Goal: Task Accomplishment & Management: Complete application form

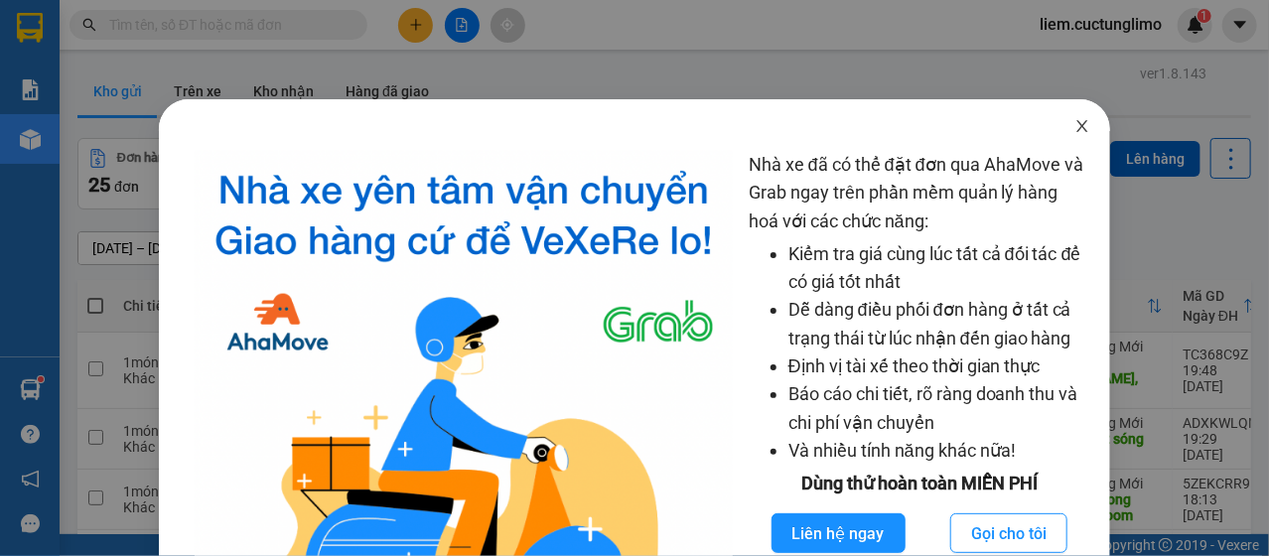
click at [1078, 132] on icon "close" at bounding box center [1083, 126] width 11 height 12
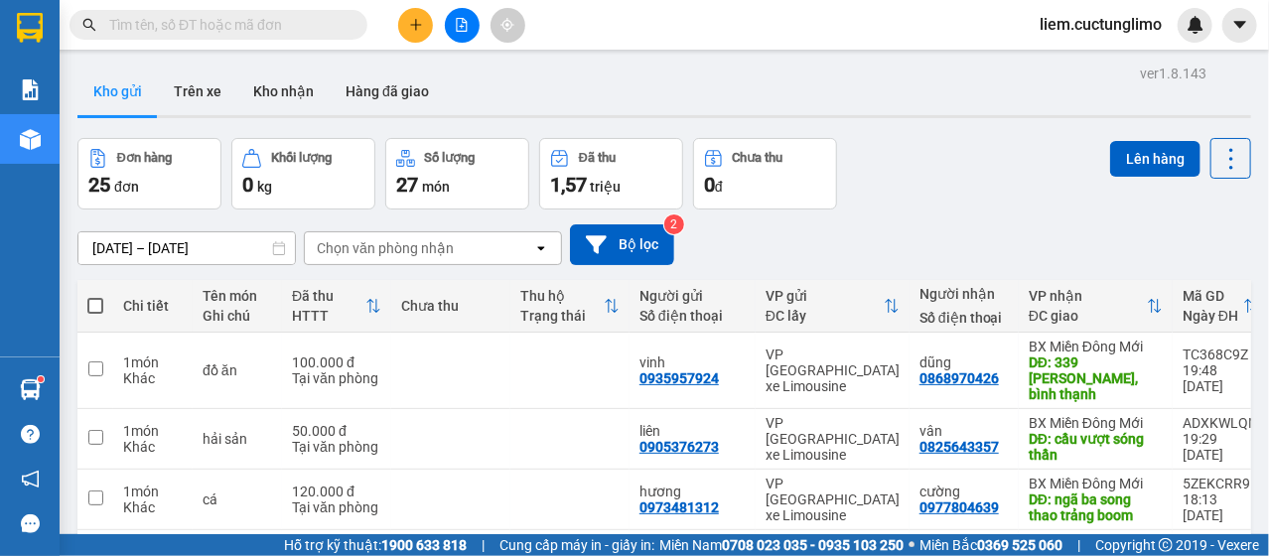
click at [435, 22] on div at bounding box center [461, 25] width 149 height 35
click at [420, 33] on button at bounding box center [415, 25] width 35 height 35
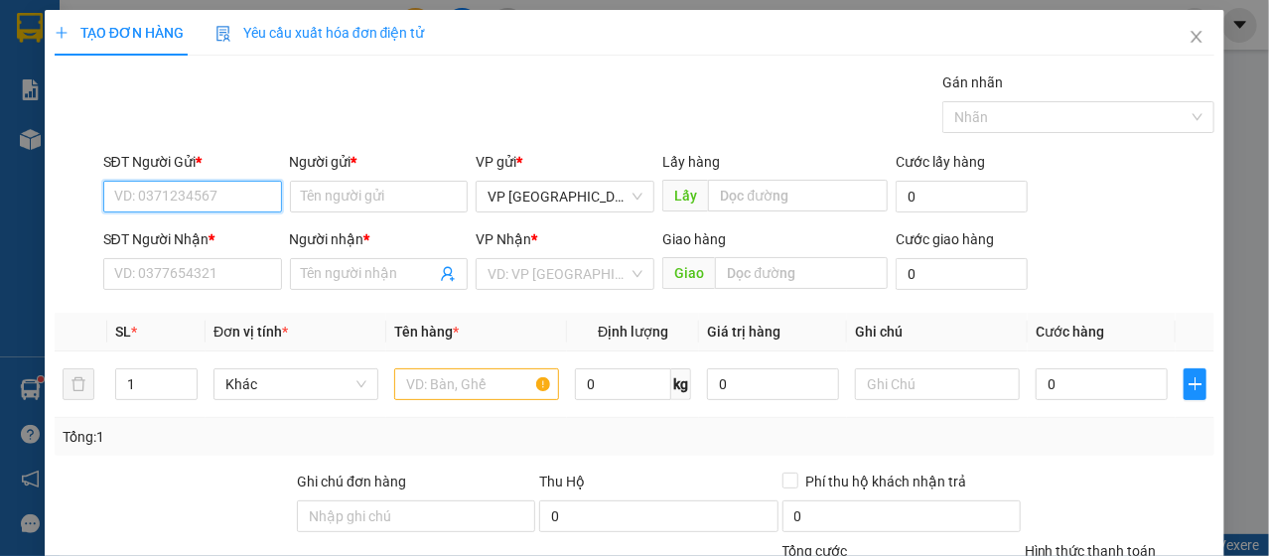
type input "0"
type input "0905152367"
click at [233, 239] on div "0905152367 - bửu" at bounding box center [190, 235] width 153 height 22
type input "bửu"
type input "0905152367"
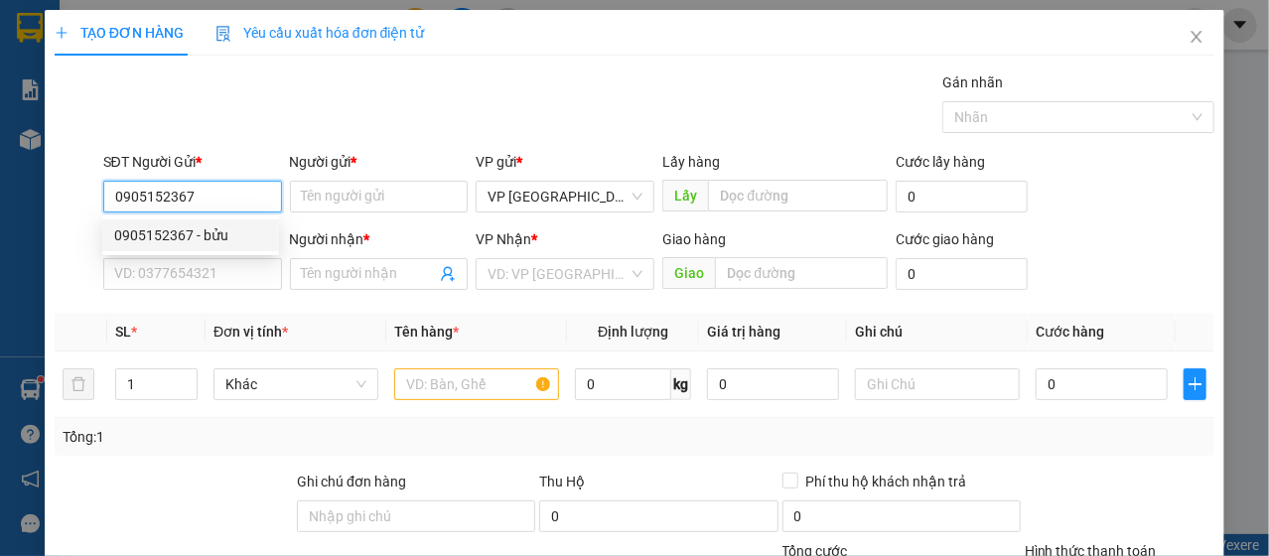
type input "bửu"
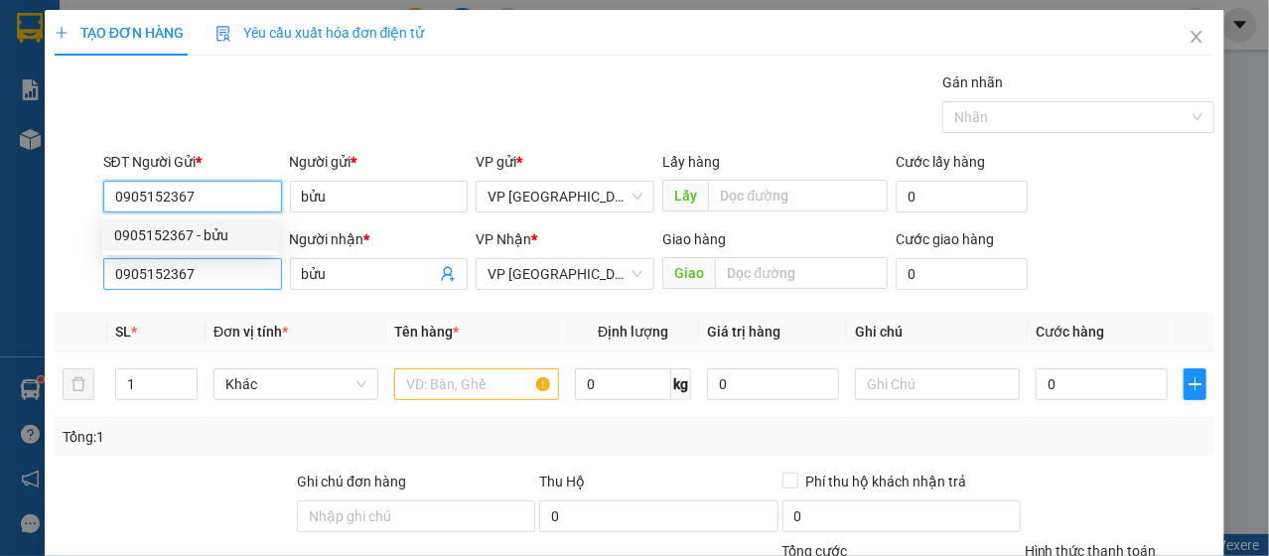
type input "50.000"
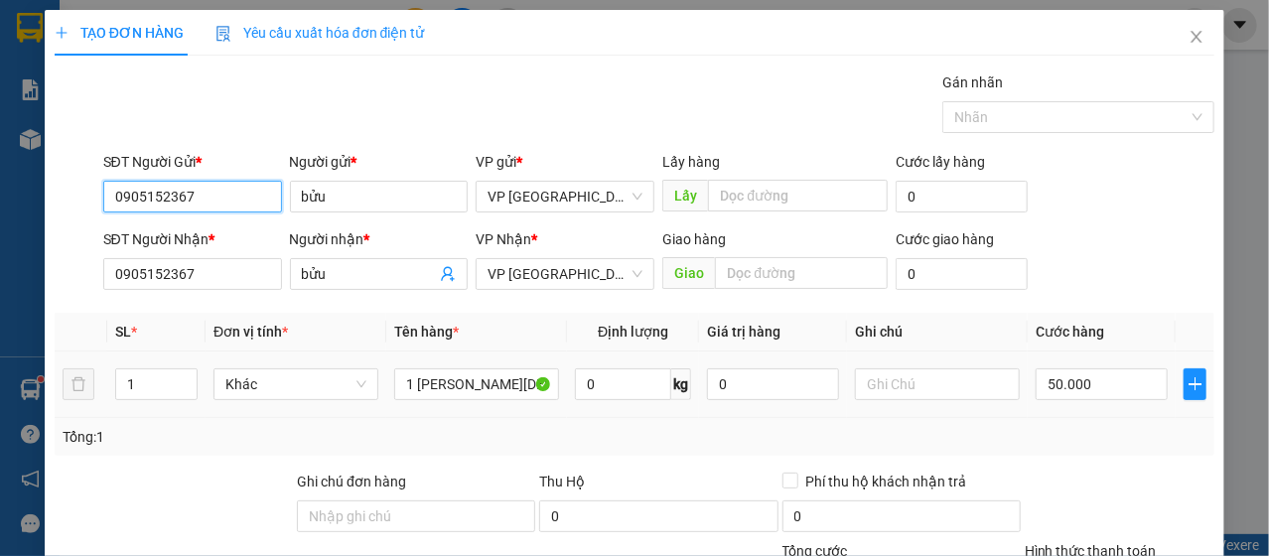
type input "0905152367"
click at [1117, 407] on td "50.000" at bounding box center [1102, 385] width 148 height 67
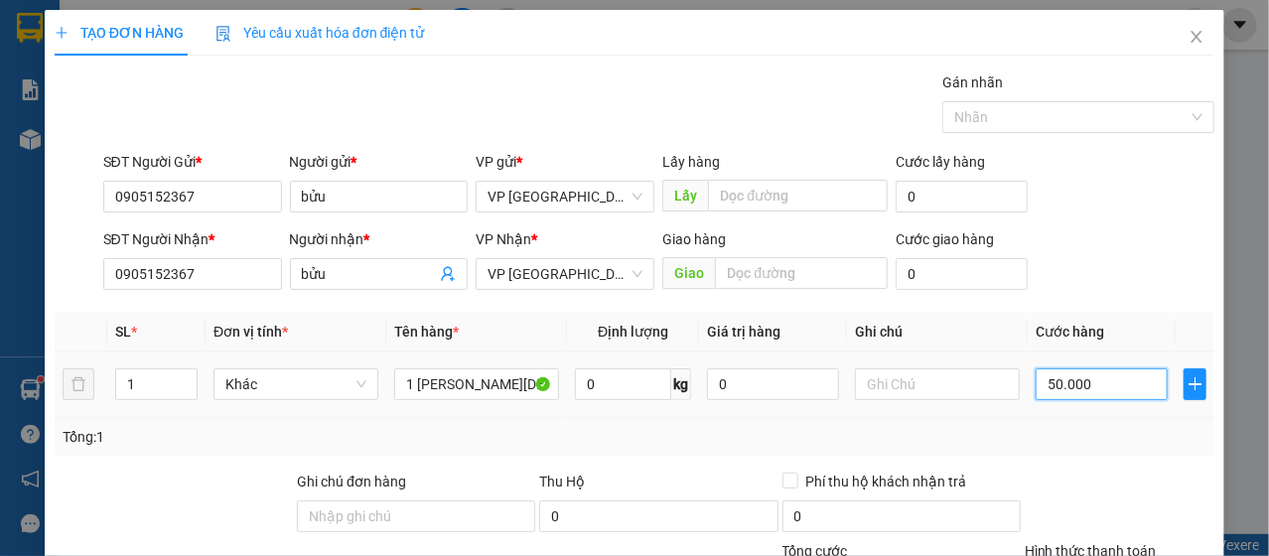
click at [1111, 397] on input "50.000" at bounding box center [1102, 384] width 132 height 32
type input "9"
type input "90"
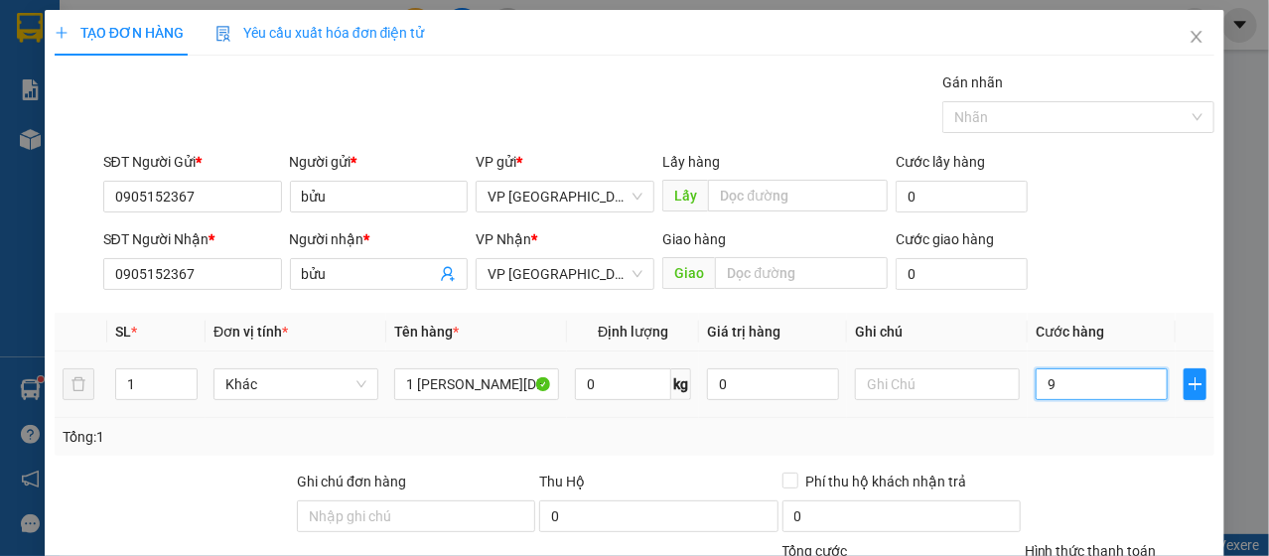
type input "90"
type input "900"
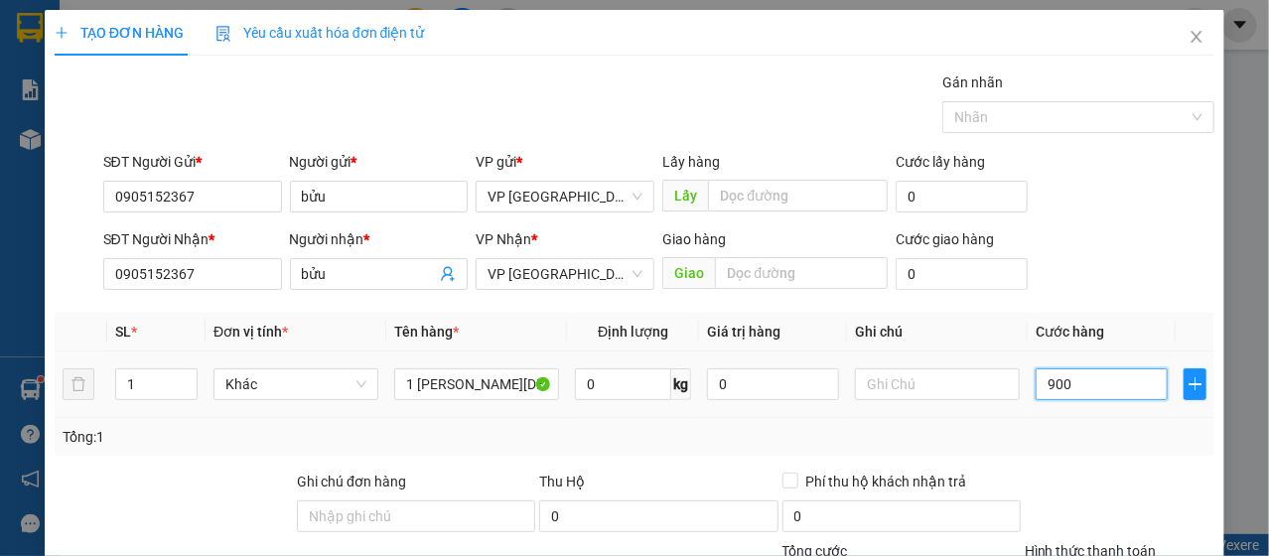
type input "9.000"
type input "90.000"
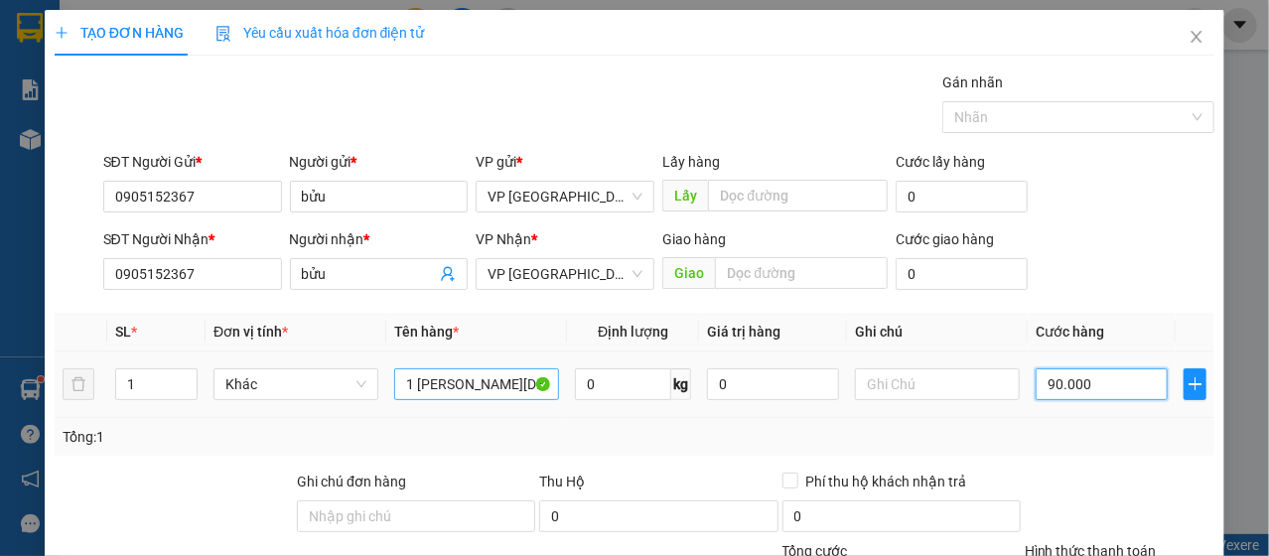
type input "90.000"
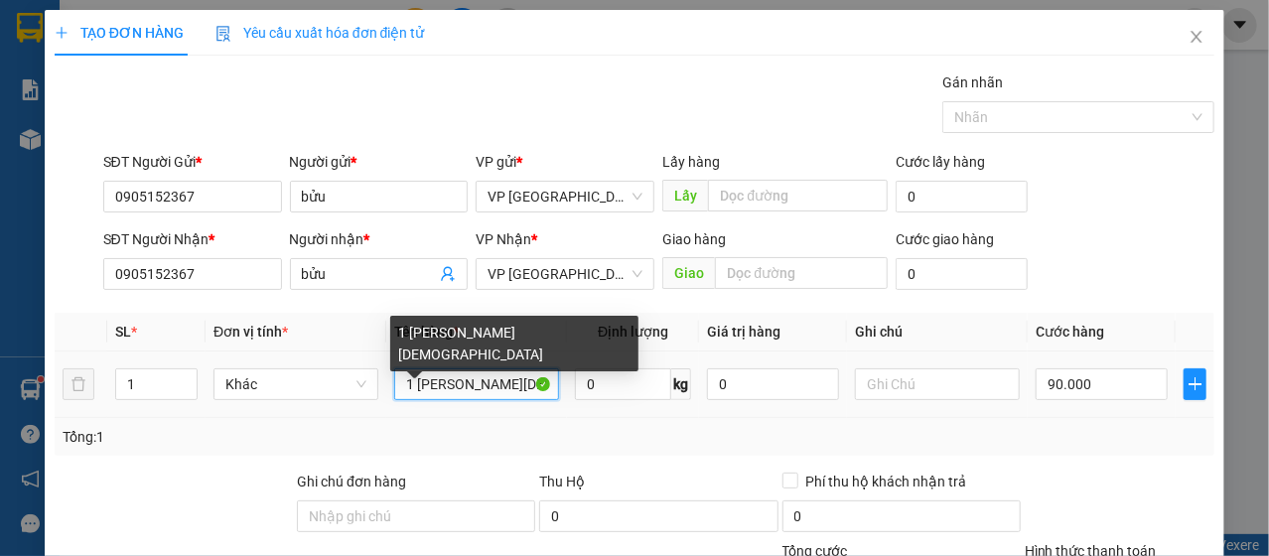
click at [496, 388] on input "1 [PERSON_NAME][DEMOGRAPHIC_DATA]" at bounding box center [476, 384] width 165 height 32
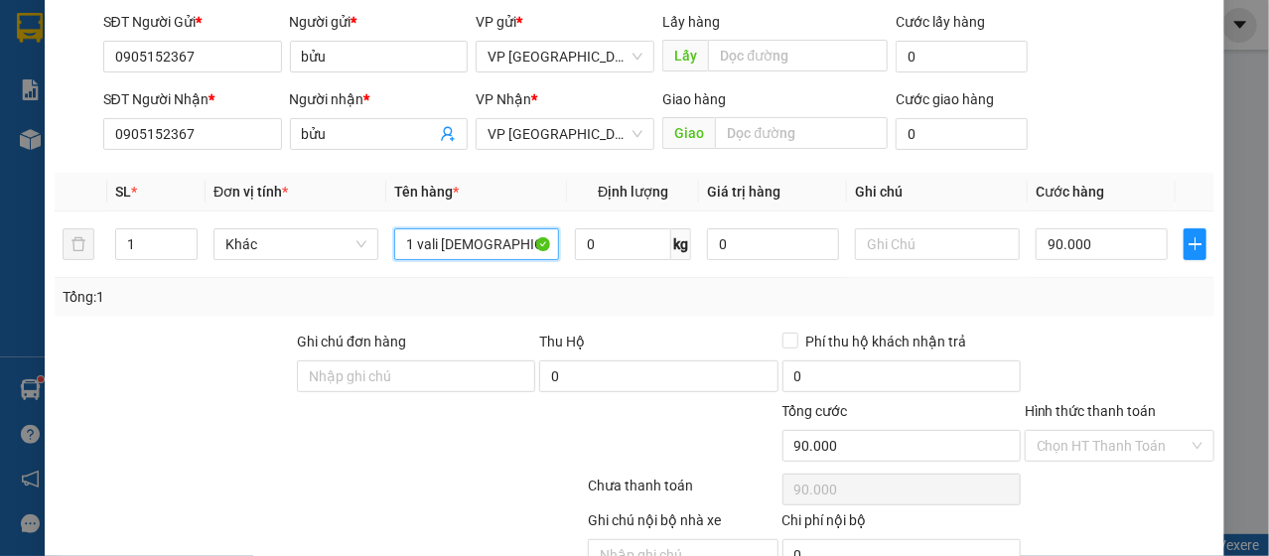
scroll to position [238, 0]
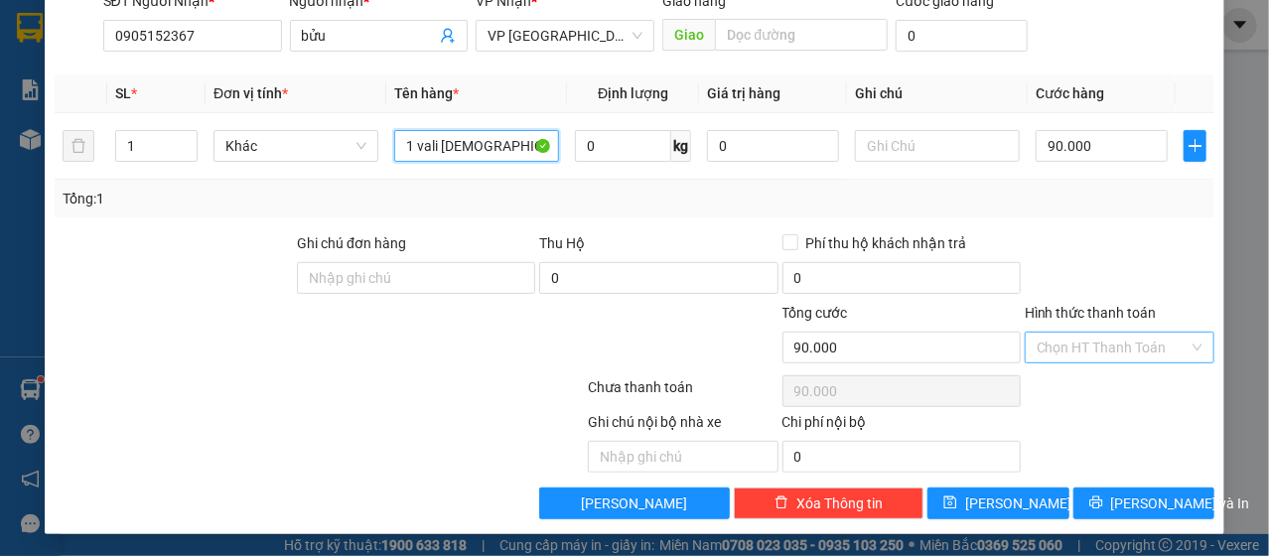
type input "1 vali [DEMOGRAPHIC_DATA] + 1 túi"
click at [1106, 343] on input "Hình thức thanh toán" at bounding box center [1113, 348] width 152 height 30
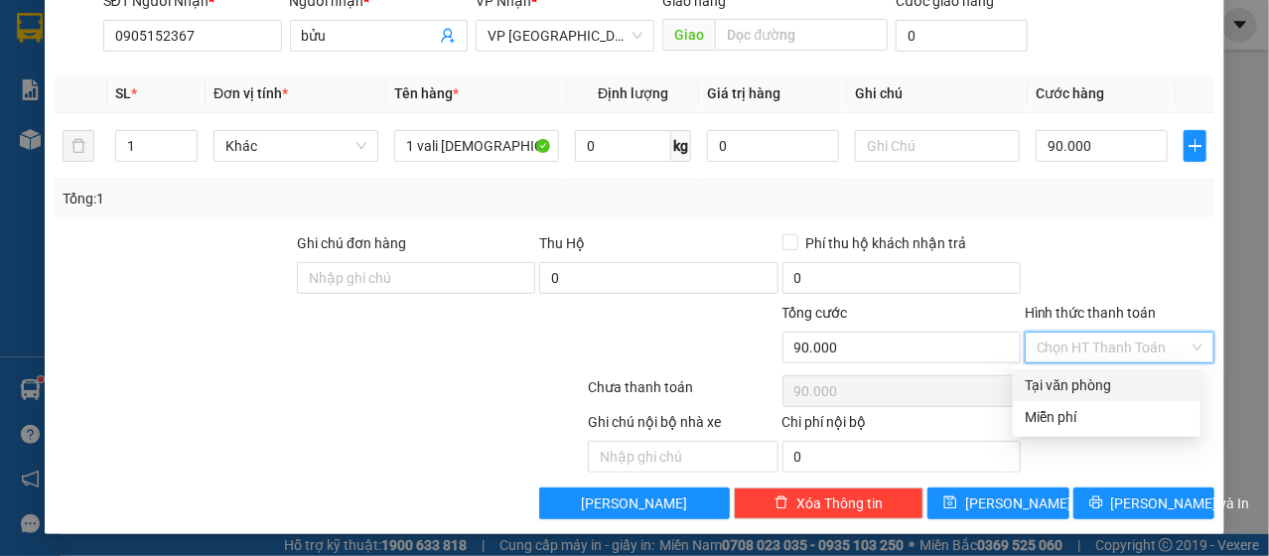
click at [1093, 369] on div "Tại văn phòng" at bounding box center [1107, 385] width 188 height 32
type input "0"
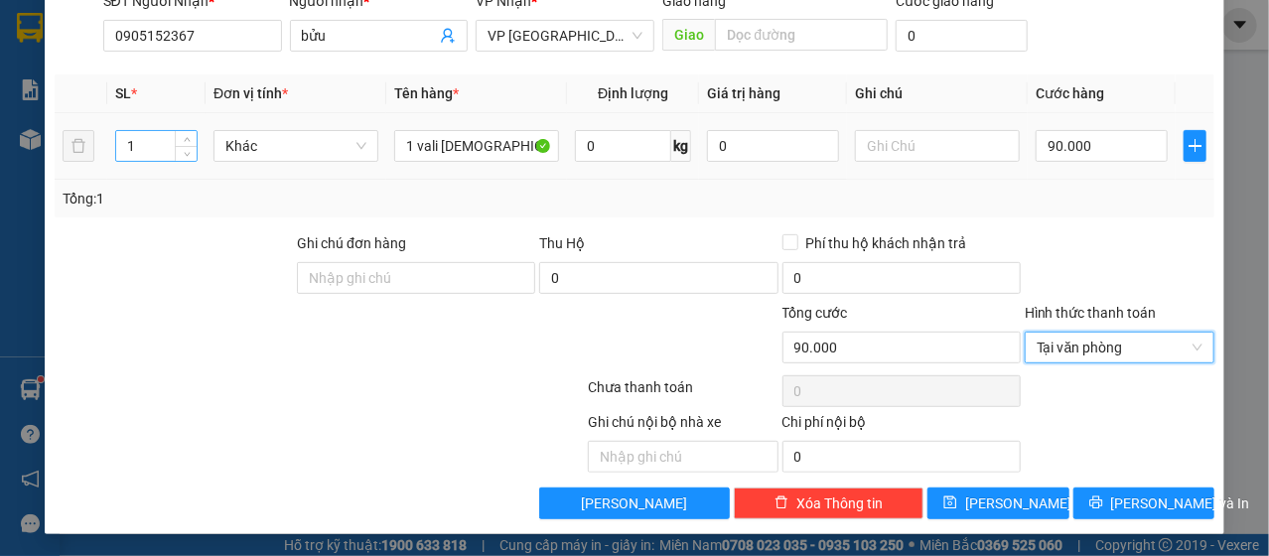
click at [146, 143] on input "1" at bounding box center [156, 146] width 80 height 30
drag, startPoint x: 146, startPoint y: 143, endPoint x: 96, endPoint y: 128, distance: 51.8
click at [96, 128] on tr "12 Khác 1 vali hồng + 1 túi 0 kg 0 90.000" at bounding box center [635, 146] width 1161 height 67
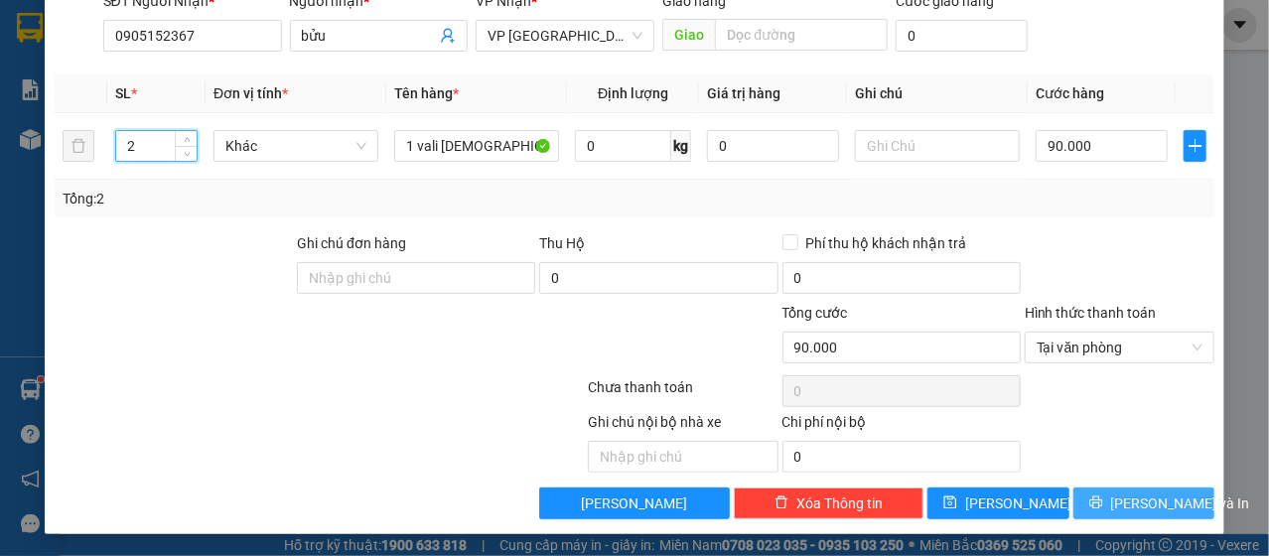
type input "2"
click at [1103, 489] on button "[PERSON_NAME] và In" at bounding box center [1145, 504] width 142 height 32
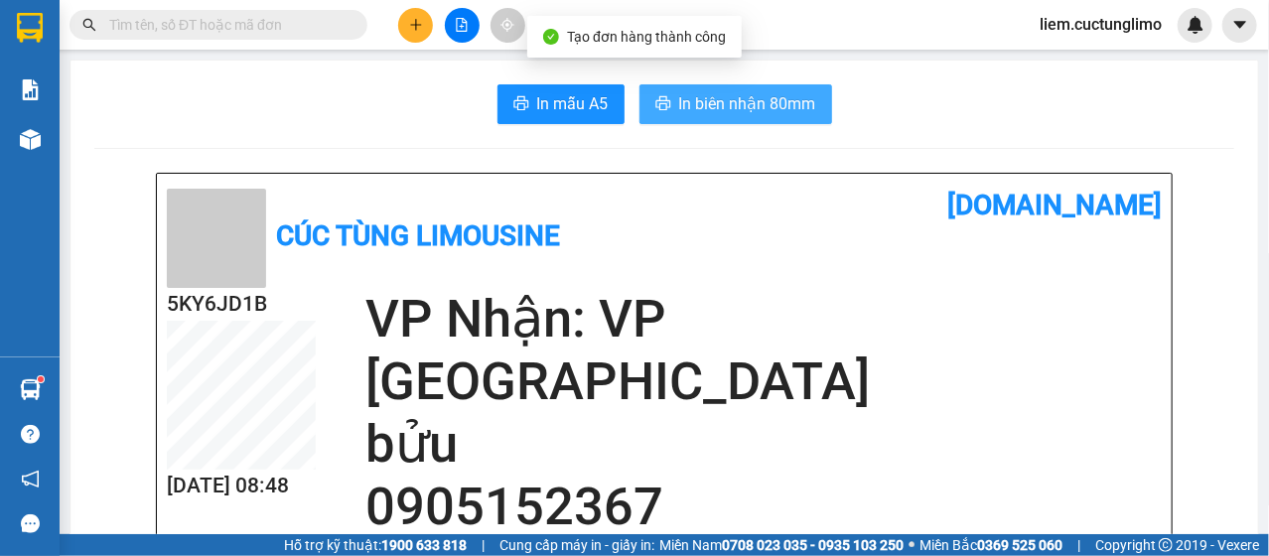
click at [741, 108] on span "In biên nhận 80mm" at bounding box center [747, 103] width 137 height 25
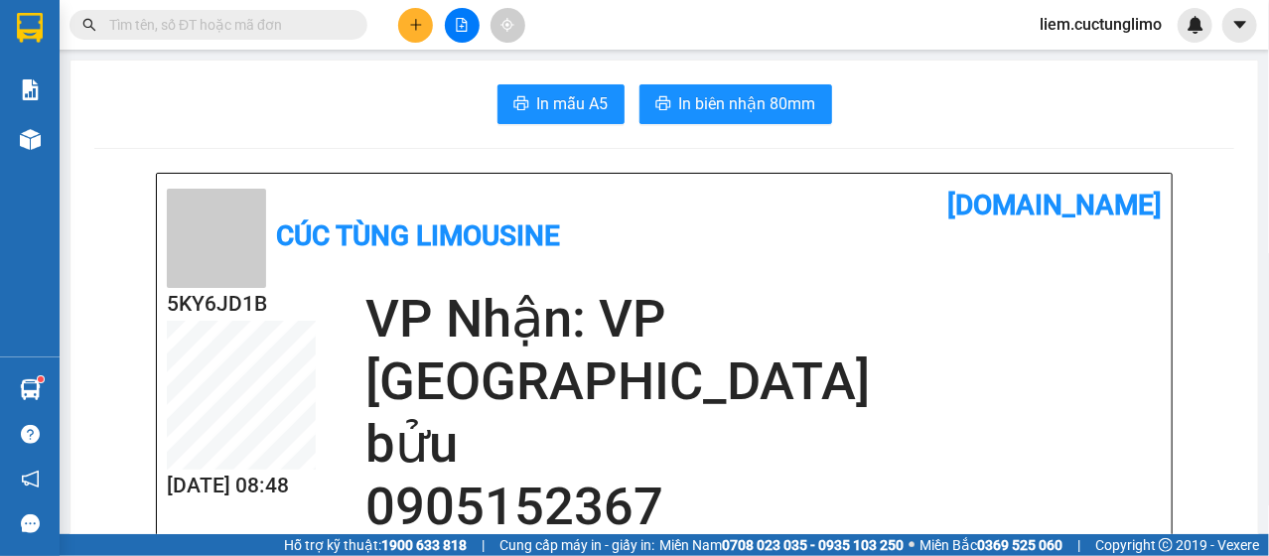
click at [409, 26] on icon "plus" at bounding box center [416, 25] width 14 height 14
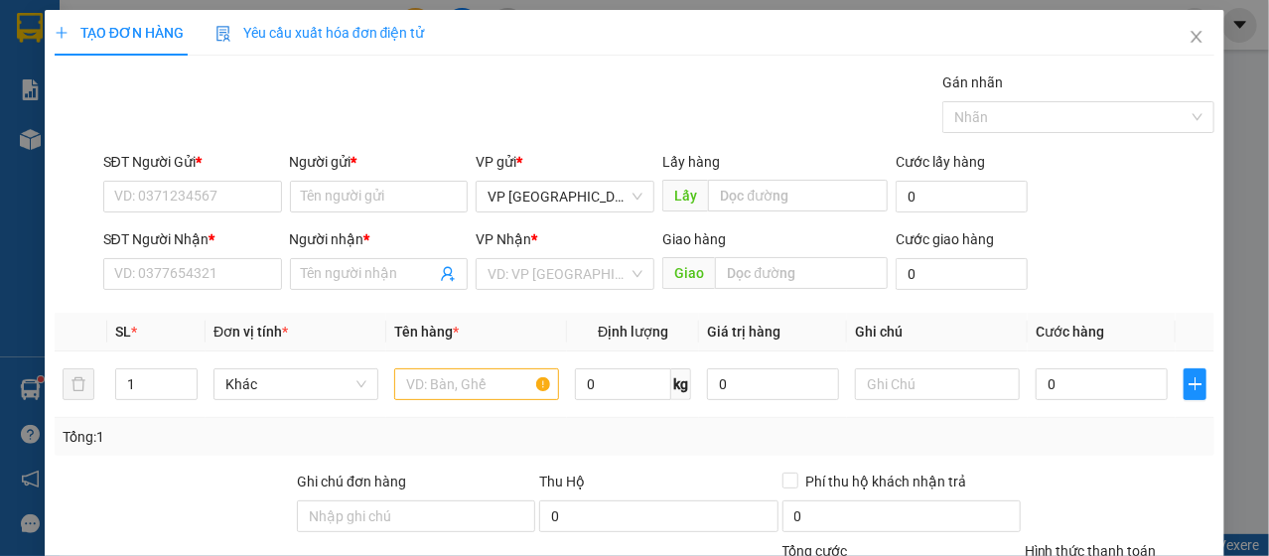
click at [204, 217] on div "SĐT Người Gửi * VD: 0371234567" at bounding box center [192, 186] width 179 height 70
click at [202, 200] on input "SĐT Người Gửi *" at bounding box center [192, 197] width 179 height 32
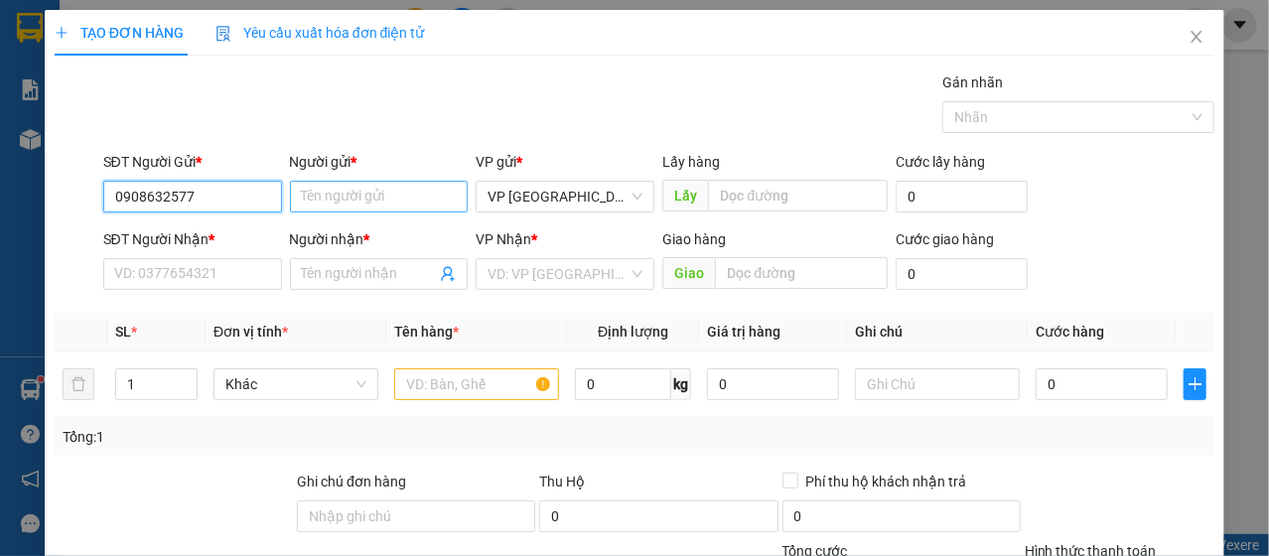
type input "0908632577"
click at [375, 195] on input "Người gửi *" at bounding box center [379, 197] width 179 height 32
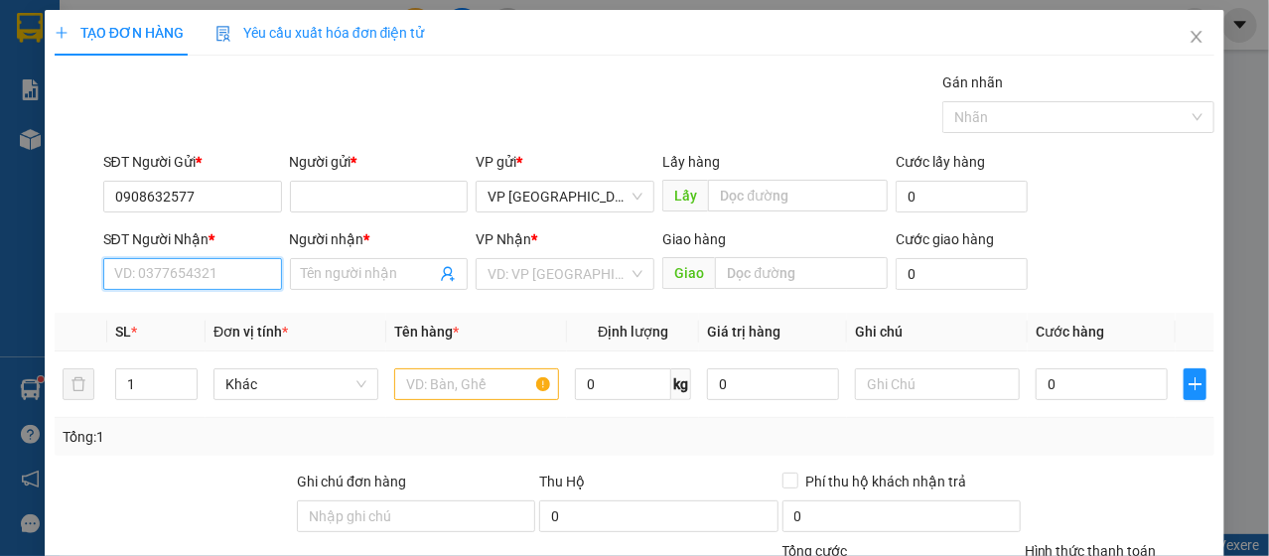
click at [166, 275] on input "SĐT Người Nhận *" at bounding box center [192, 274] width 179 height 32
type input "0779919126"
click at [365, 302] on div "Transit Pickup Surcharge Ids Transit Deliver Surcharge Ids Transit Deliver Surc…" at bounding box center [635, 415] width 1161 height 686
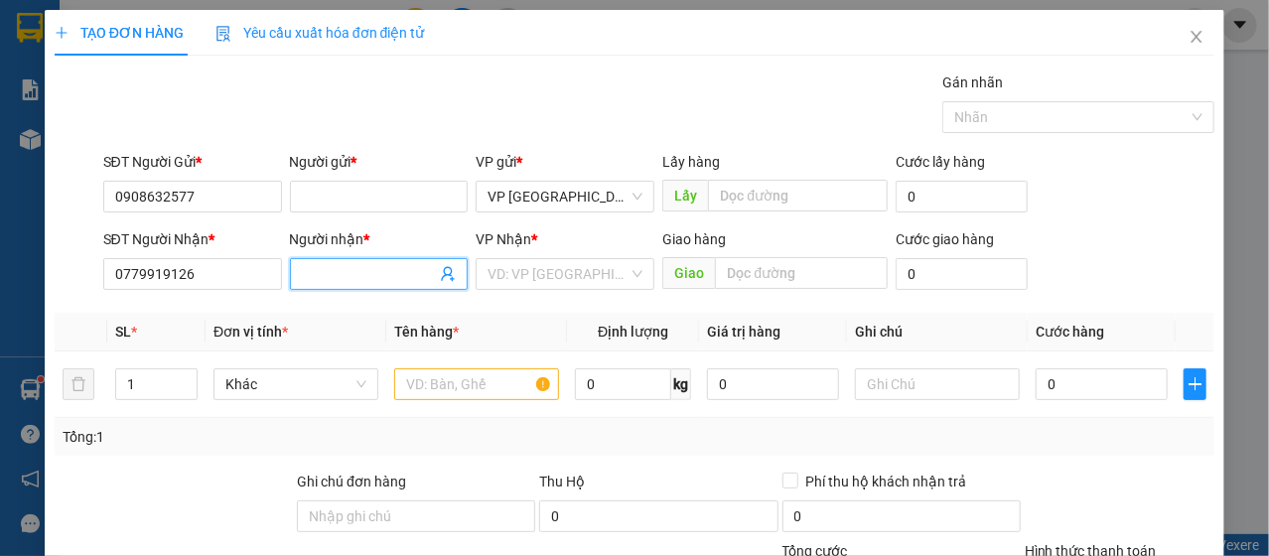
click at [362, 284] on span at bounding box center [379, 274] width 179 height 32
click at [554, 276] on input "search" at bounding box center [558, 274] width 141 height 30
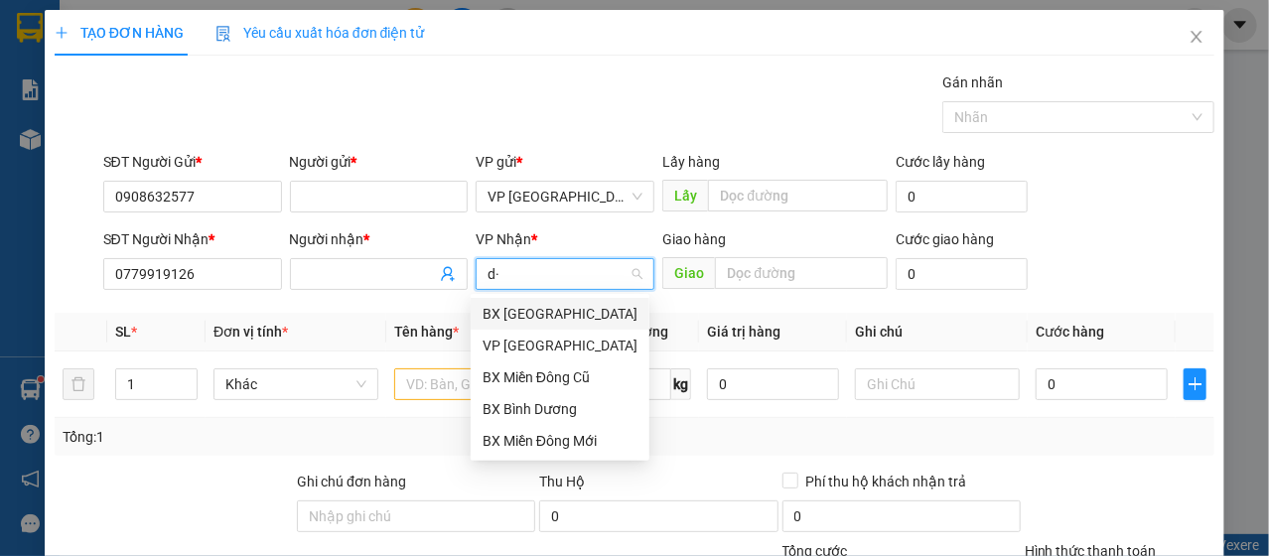
type input "d"
type input "đ"
click at [547, 341] on div "VP [GEOGRAPHIC_DATA]" at bounding box center [560, 346] width 155 height 22
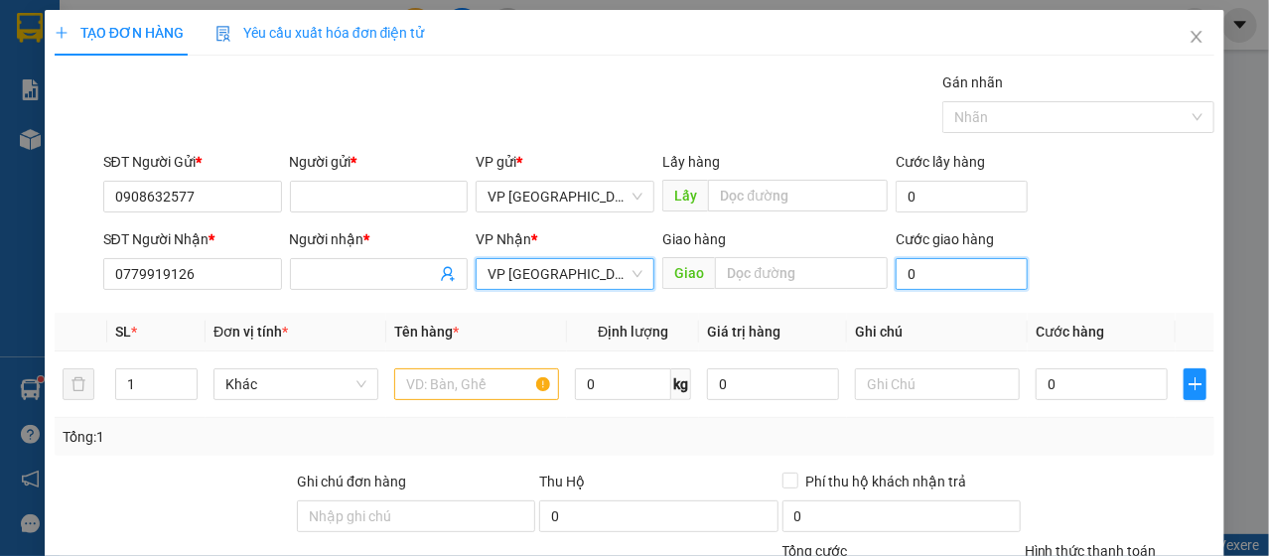
click at [939, 287] on input "0" at bounding box center [962, 274] width 132 height 32
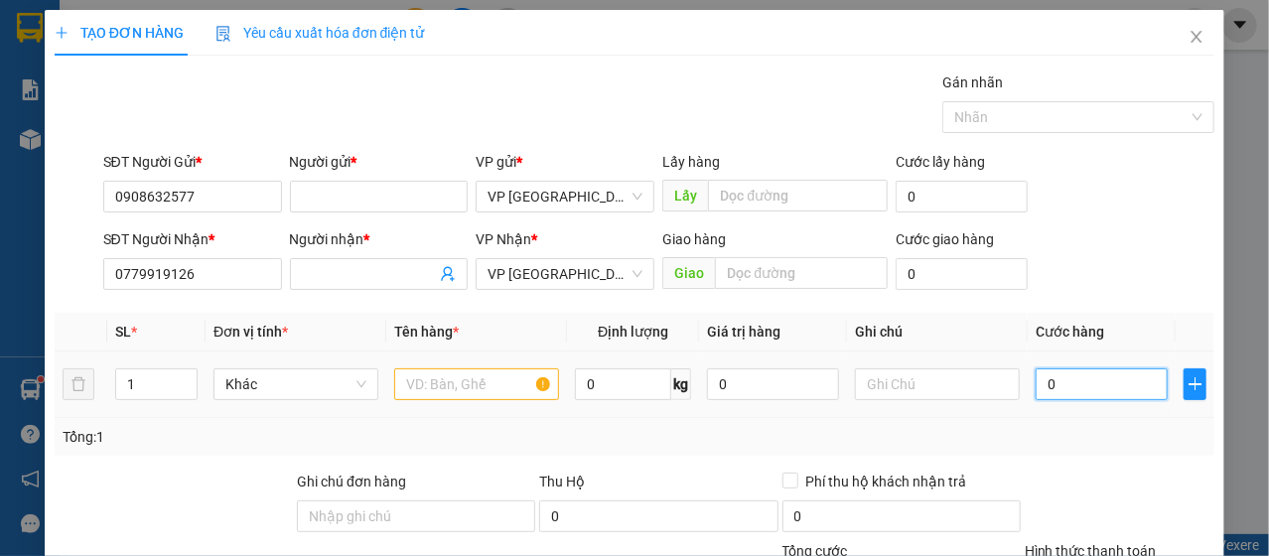
click at [1071, 386] on input "0" at bounding box center [1102, 384] width 132 height 32
type input "4"
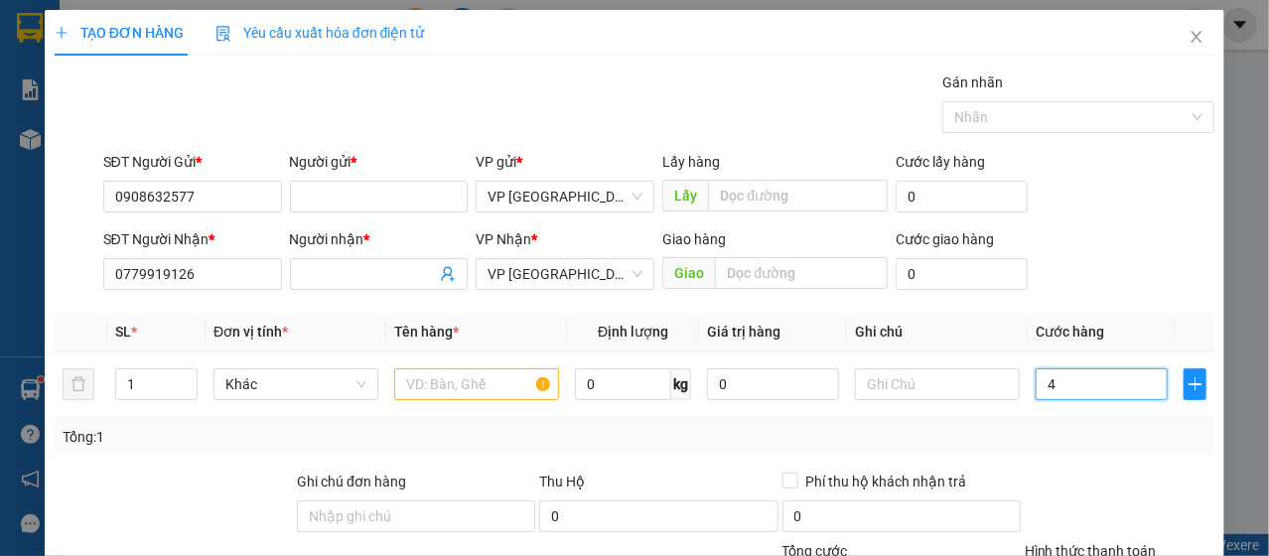
type input "40"
type input "400"
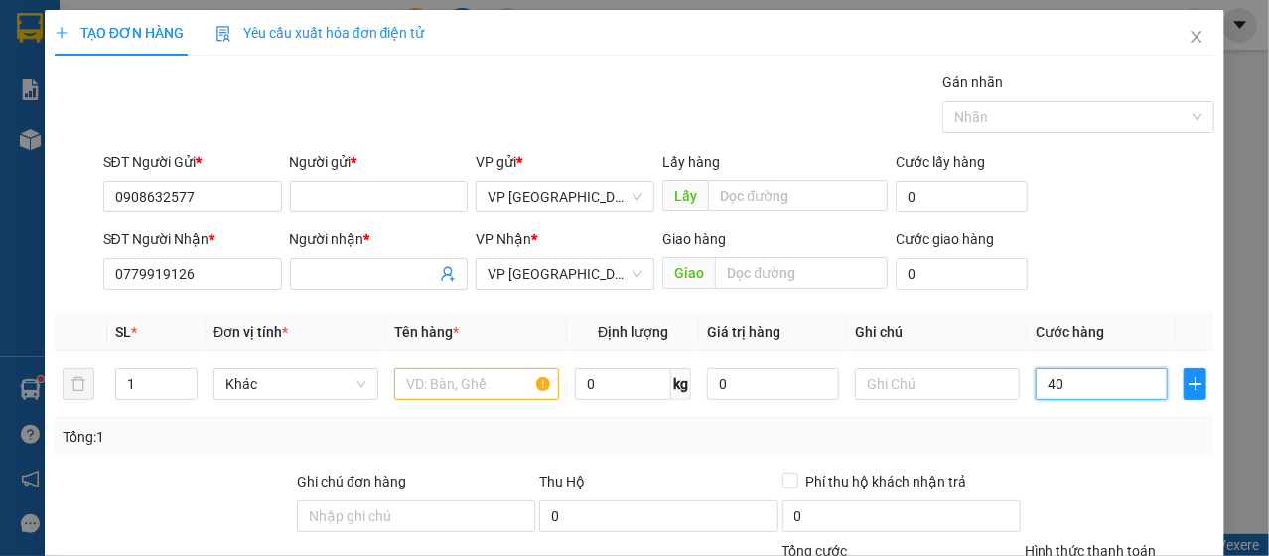
type input "400"
type input "4.000"
type input "40.000"
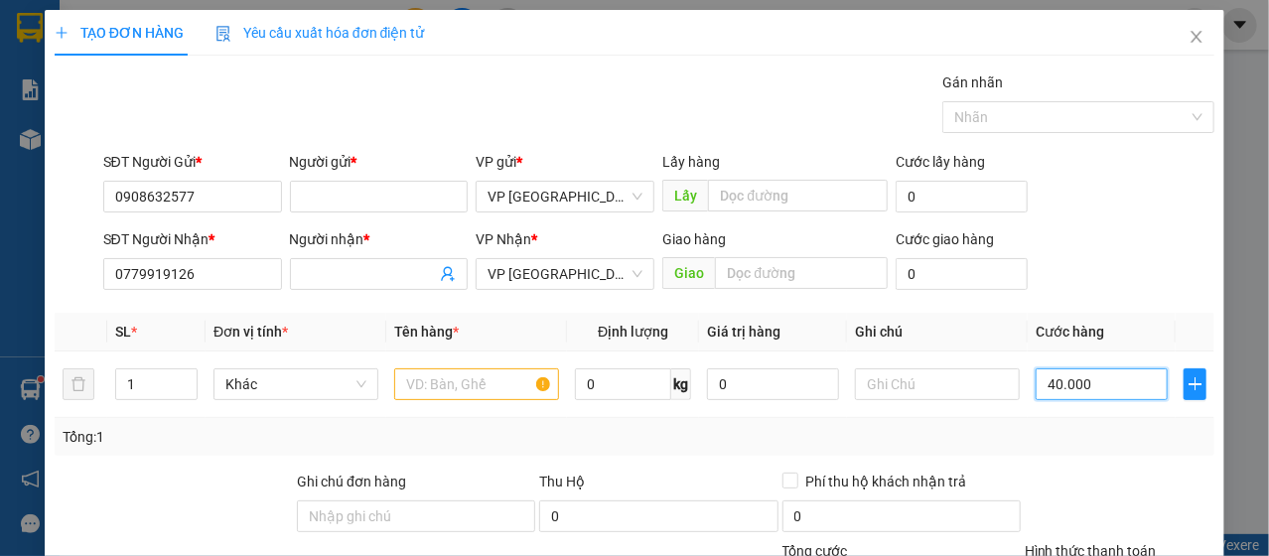
type input "40.000"
click at [422, 386] on input "text" at bounding box center [476, 384] width 165 height 32
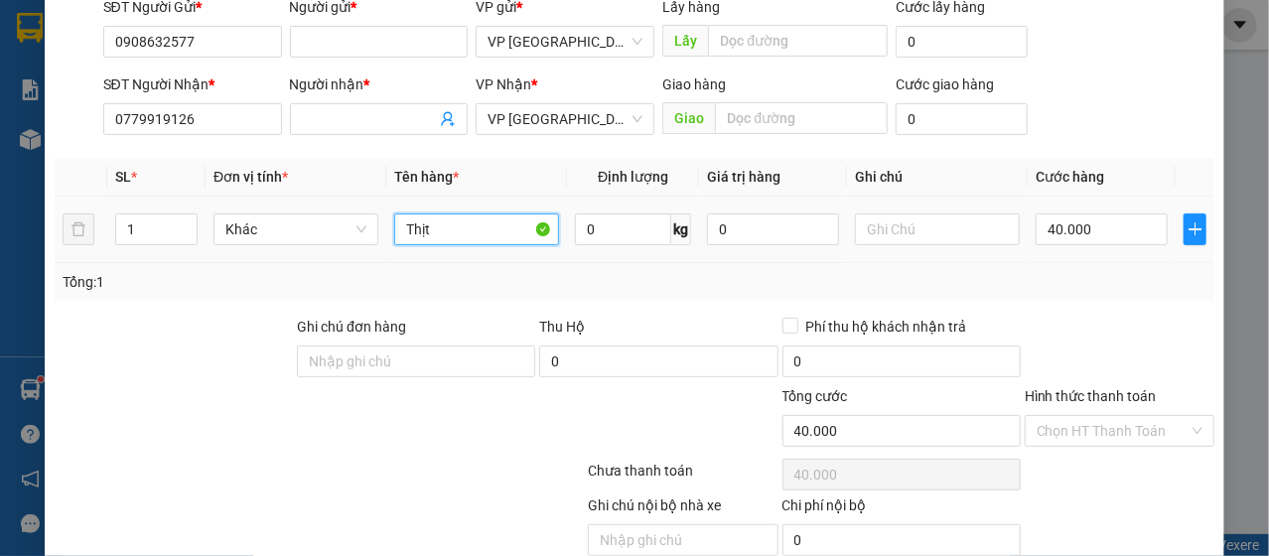
scroll to position [238, 0]
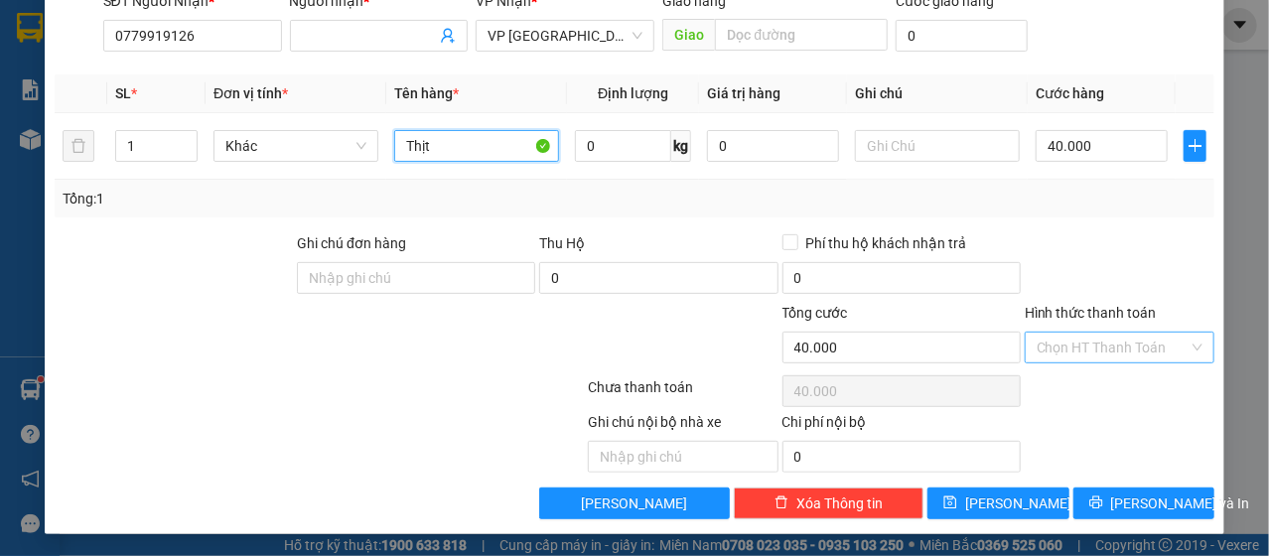
type input "Thịt"
click at [1057, 351] on input "Hình thức thanh toán" at bounding box center [1113, 348] width 152 height 30
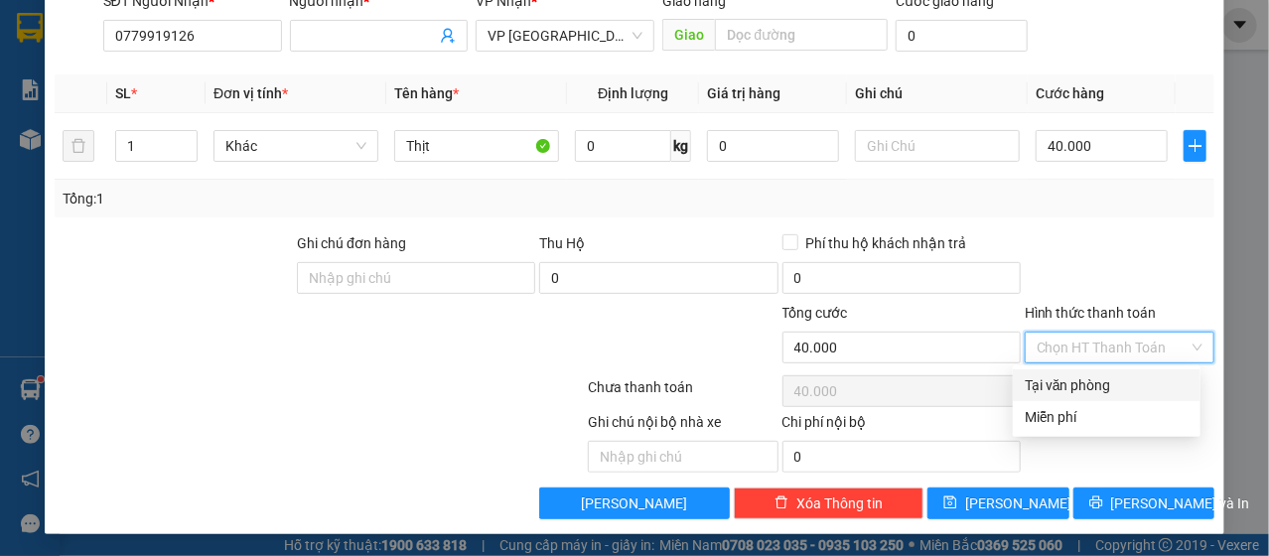
drag, startPoint x: 1054, startPoint y: 371, endPoint x: 1055, endPoint y: 383, distance: 12.0
click at [1054, 373] on div "Tại văn phòng" at bounding box center [1107, 385] width 188 height 32
type input "0"
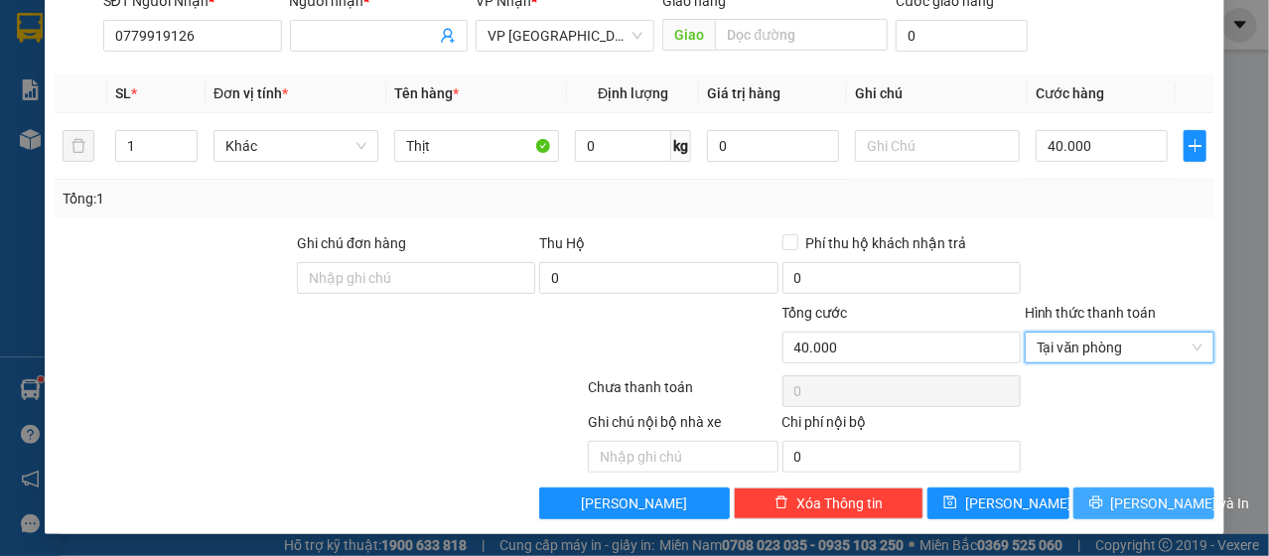
drag, startPoint x: 1075, startPoint y: 484, endPoint x: 1081, endPoint y: 494, distance: 11.6
click at [1075, 484] on div "Transit Pickup Surcharge Ids Transit Deliver Surcharge Ids Transit Deliver Surc…" at bounding box center [635, 176] width 1161 height 686
click at [1085, 498] on button "[PERSON_NAME] và In" at bounding box center [1145, 504] width 142 height 32
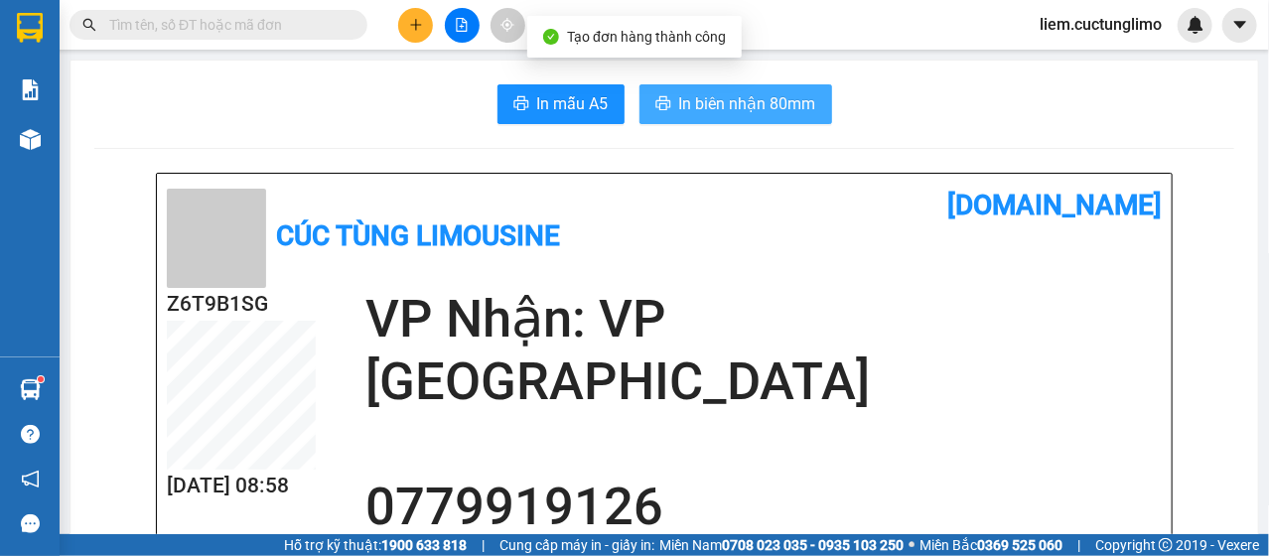
click at [787, 109] on span "In biên nhận 80mm" at bounding box center [747, 103] width 137 height 25
